Goal: Task Accomplishment & Management: Complete application form

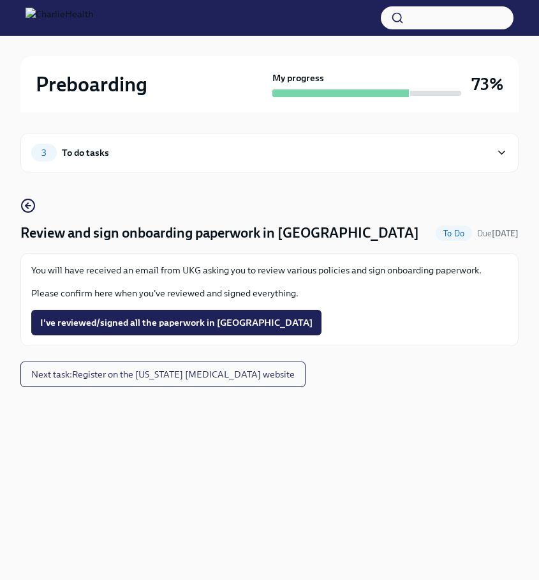
click at [327, 156] on div "3 To do tasks" at bounding box center [261, 153] width 460 height 18
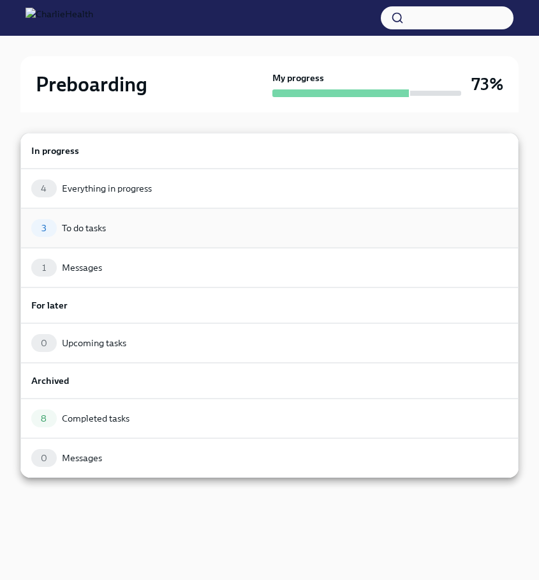
click at [301, 234] on div "3 To do tasks" at bounding box center [269, 228] width 477 height 18
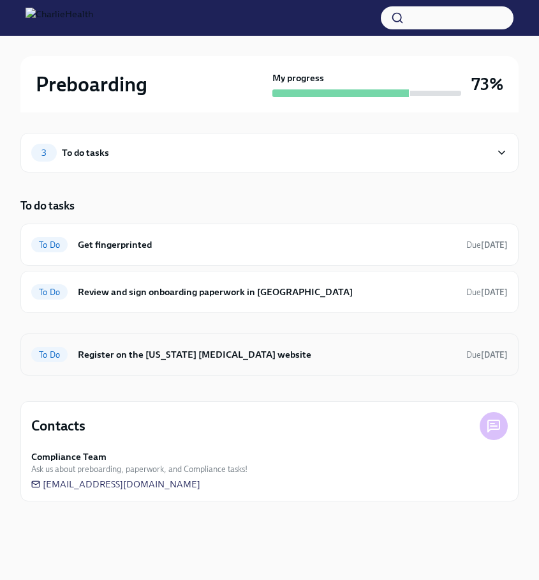
click at [234, 348] on h6 "Register on the [US_STATE] [MEDICAL_DATA] website" at bounding box center [267, 354] width 379 height 14
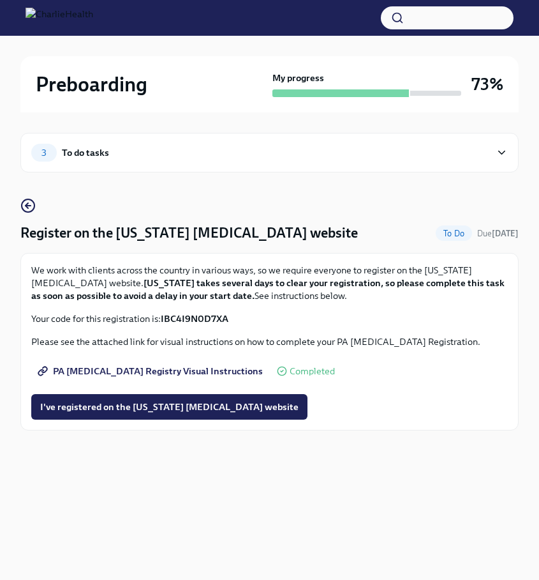
click at [290, 372] on span "Completed" at bounding box center [312, 371] width 45 height 10
click at [179, 372] on span "PA [MEDICAL_DATA] Registry Visual Instructions" at bounding box center [151, 371] width 223 height 13
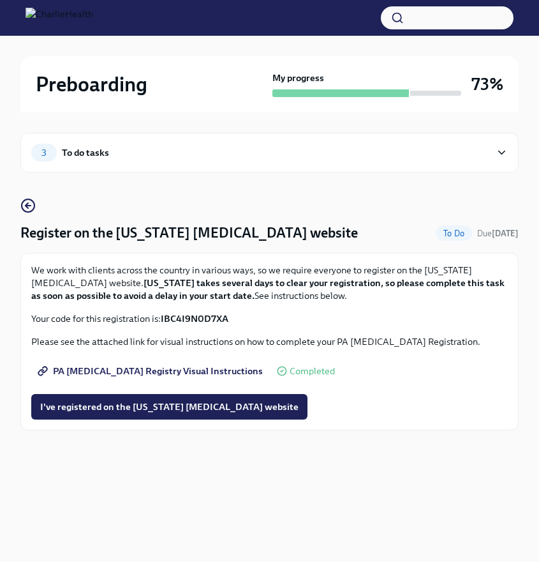
click at [185, 319] on strong "IBC4I9N0D7XA" at bounding box center [195, 318] width 68 height 11
copy strong "IBC4I9N0D7XA"
click at [404, 0] on div at bounding box center [269, 18] width 539 height 36
click at [171, 405] on span "I've registered on the [US_STATE] [MEDICAL_DATA] website" at bounding box center [169, 406] width 259 height 13
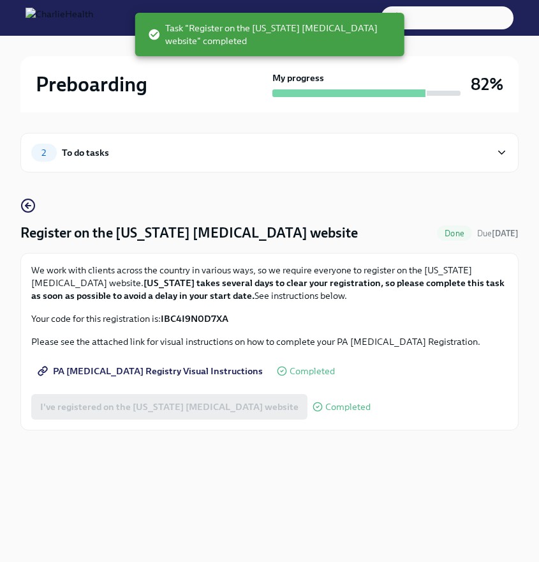
click at [89, 19] on img at bounding box center [60, 18] width 68 height 20
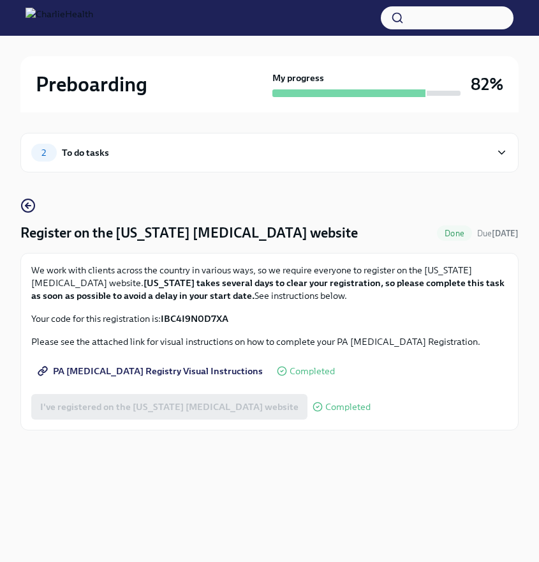
click at [71, 80] on h2 "Preboarding" at bounding box center [92, 84] width 112 height 26
click at [103, 166] on div "2 To do tasks" at bounding box center [269, 153] width 499 height 40
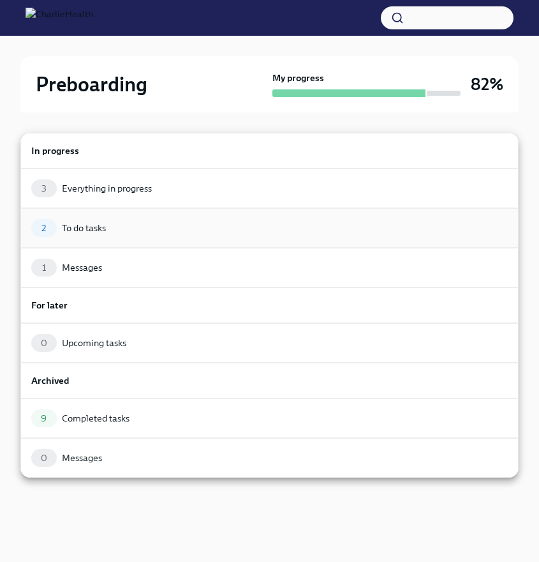
click at [128, 229] on div "2 To do tasks" at bounding box center [269, 228] width 477 height 18
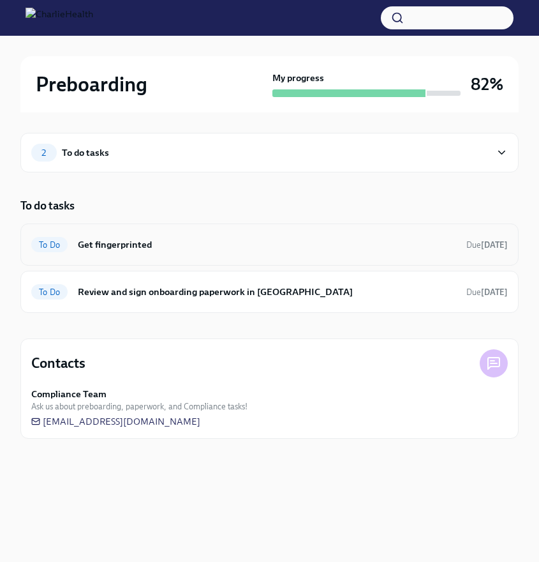
click at [133, 247] on h6 "Get fingerprinted" at bounding box center [267, 244] width 379 height 14
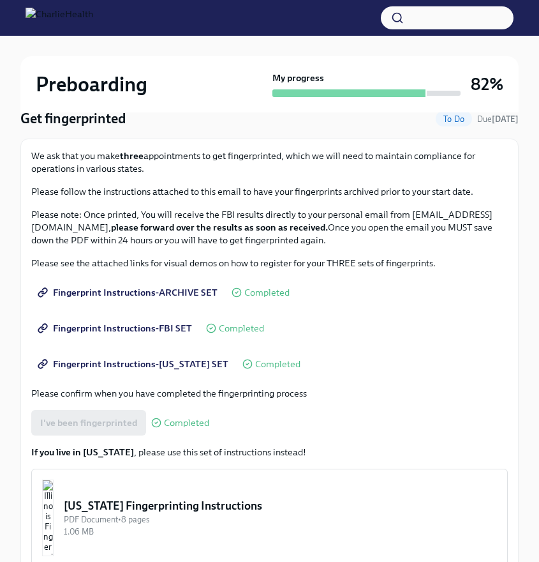
scroll to position [175, 0]
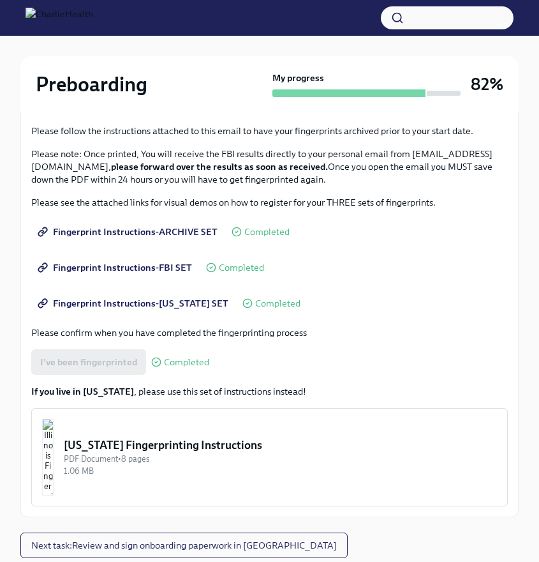
click at [101, 368] on div "I've been fingerprinted Completed" at bounding box center [120, 362] width 178 height 26
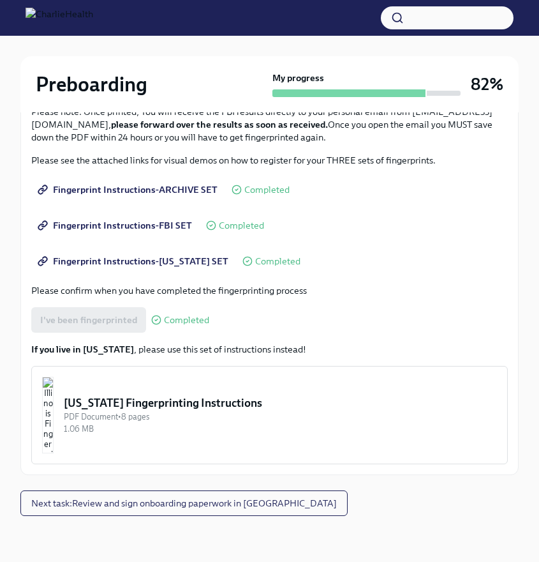
scroll to position [217, 0]
click at [125, 497] on span "Next task : Review and sign onboarding paperwork in [GEOGRAPHIC_DATA]" at bounding box center [184, 503] width 306 height 13
